Goal: Check status

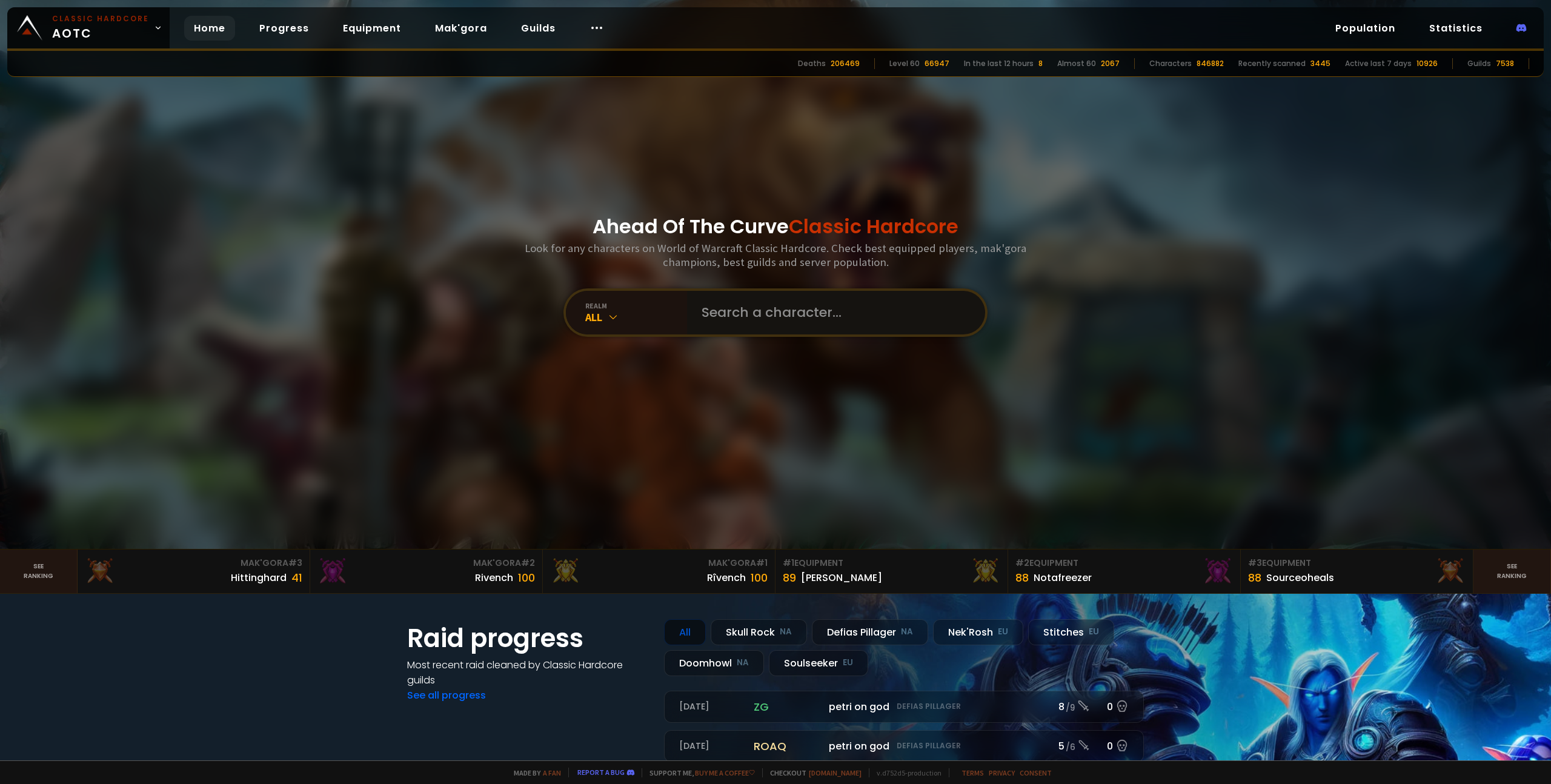
click at [699, 306] on input "text" at bounding box center [832, 313] width 276 height 44
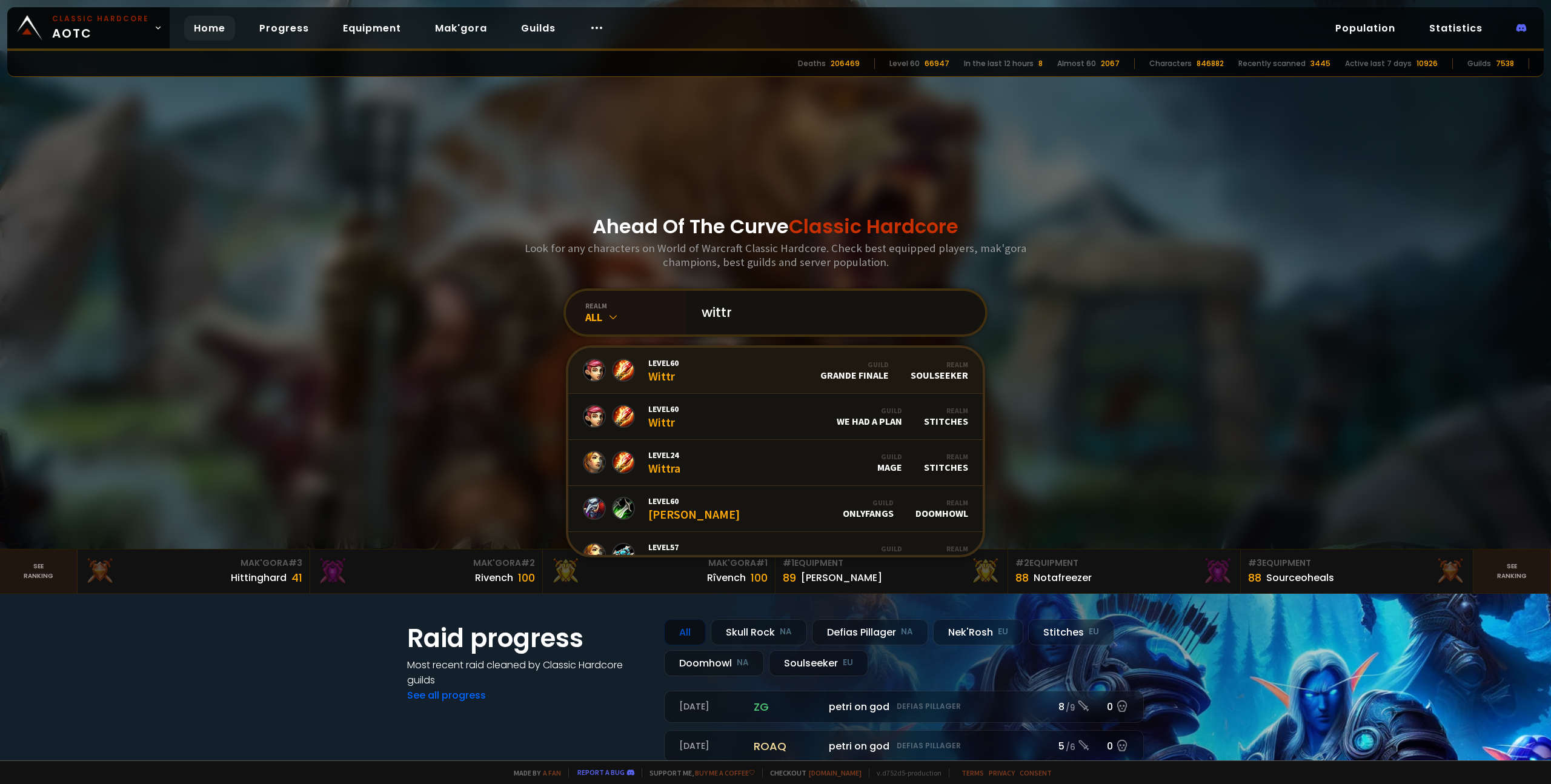
type input "wittr"
click at [664, 365] on span "Level 60" at bounding box center [664, 362] width 30 height 11
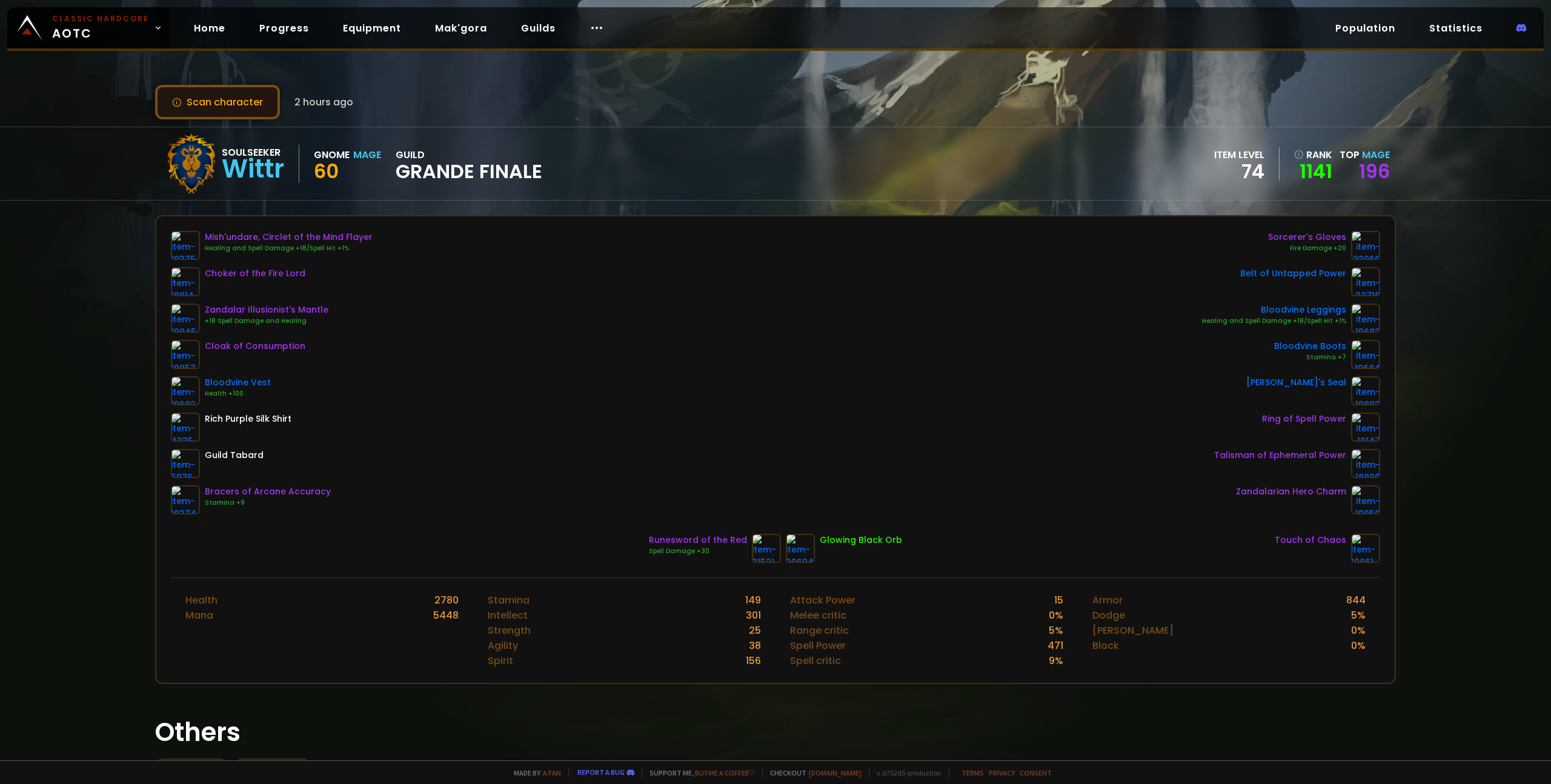
click at [248, 104] on button "Scan character" at bounding box center [217, 101] width 125 height 35
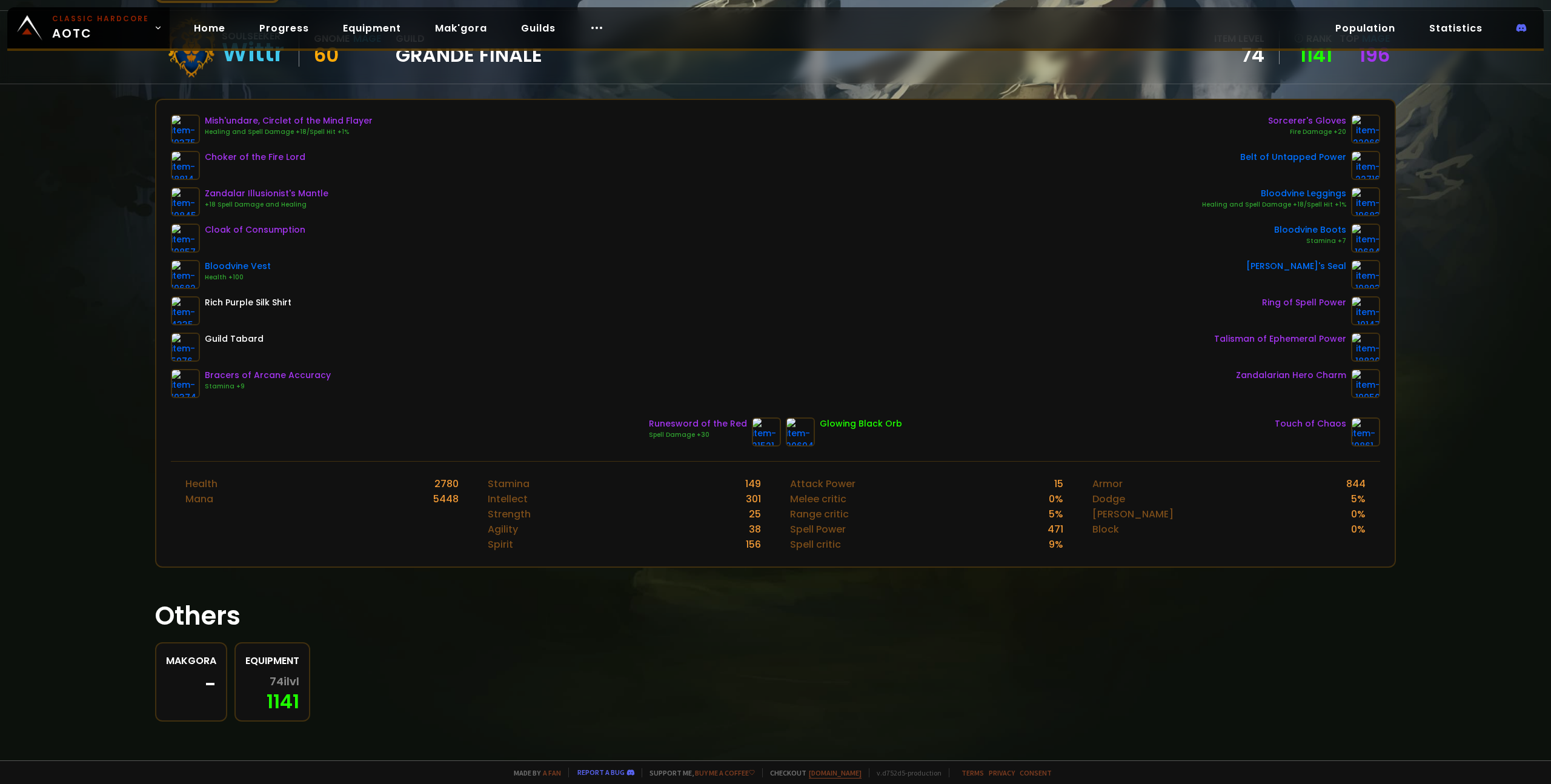
click at [837, 771] on link "[DOMAIN_NAME]" at bounding box center [835, 772] width 52 height 9
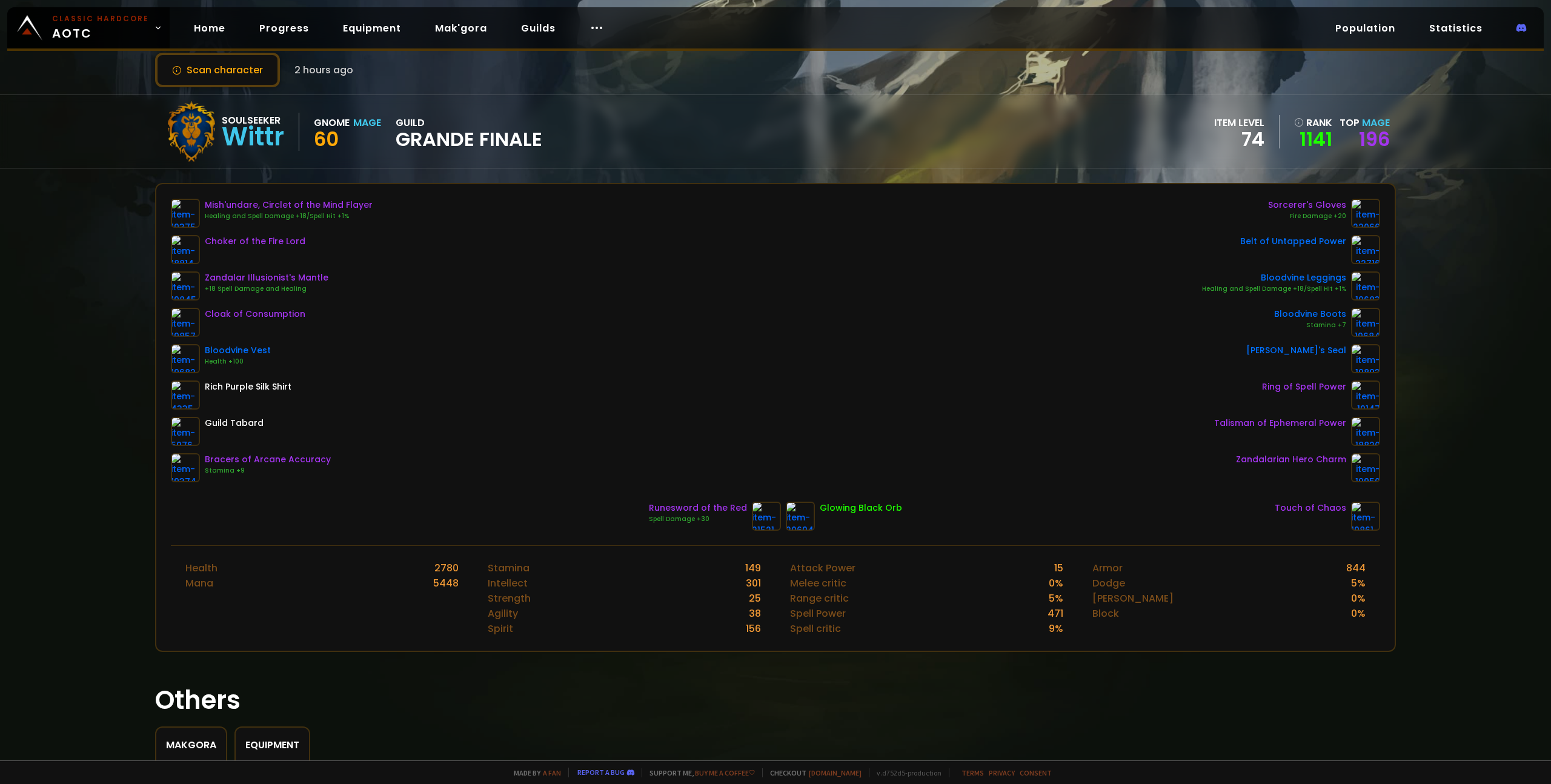
scroll to position [0, 0]
